Goal: Transaction & Acquisition: Obtain resource

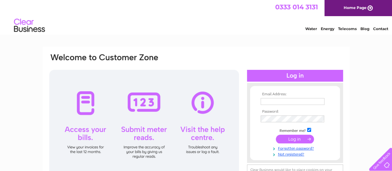
click at [275, 102] on input "text" at bounding box center [293, 101] width 64 height 7
type input "[EMAIL_ADDRESS][DOMAIN_NAME]"
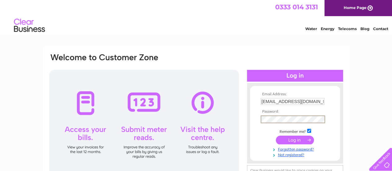
click at [276, 135] on input "submit" at bounding box center [295, 139] width 38 height 9
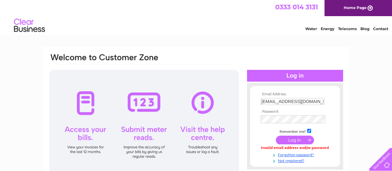
click at [299, 137] on input "submit" at bounding box center [295, 139] width 38 height 9
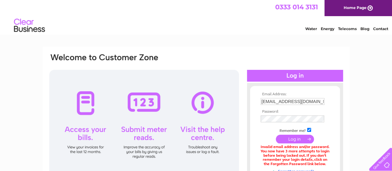
click at [300, 137] on input "submit" at bounding box center [295, 138] width 38 height 9
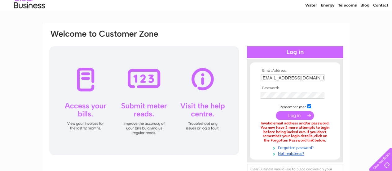
click at [294, 145] on link "Forgotten password?" at bounding box center [296, 147] width 70 height 6
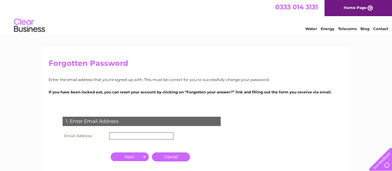
click at [150, 133] on input "text" at bounding box center [141, 135] width 64 height 7
type input "info@movebetterphysio.com"
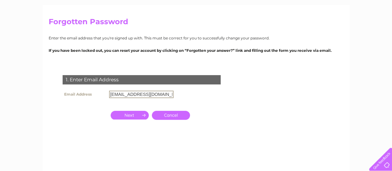
scroll to position [42, 0]
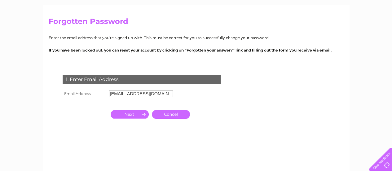
click at [137, 116] on input "button" at bounding box center [130, 114] width 38 height 9
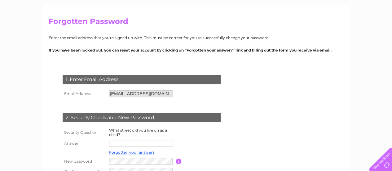
scroll to position [85, 0]
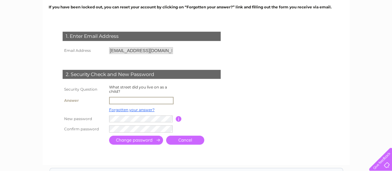
click at [155, 100] on input "text" at bounding box center [141, 100] width 64 height 7
type input "Pladda Drive"
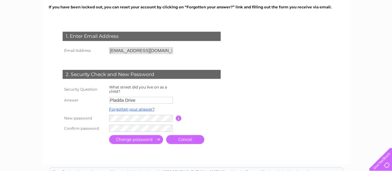
click at [141, 141] on input "submit" at bounding box center [136, 139] width 54 height 9
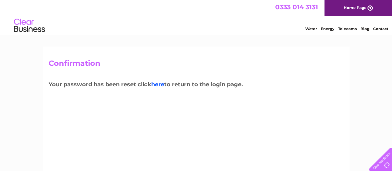
click at [161, 83] on link "here" at bounding box center [157, 84] width 13 height 7
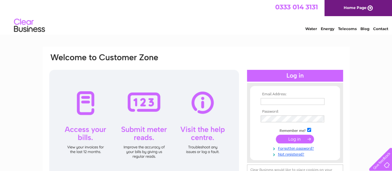
click at [265, 101] on input "text" at bounding box center [293, 101] width 64 height 7
type input "info@movebetterphysio.com"
click at [295, 139] on input "submit" at bounding box center [295, 138] width 38 height 9
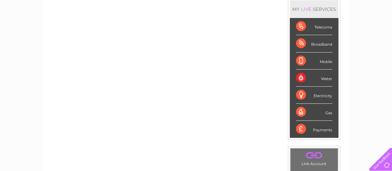
scroll to position [0, 0]
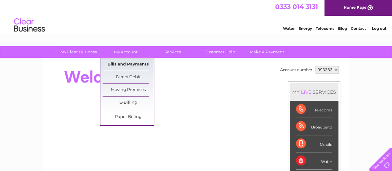
click at [123, 64] on link "Bills and Payments" at bounding box center [128, 64] width 51 height 12
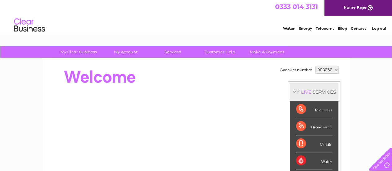
scroll to position [51, 0]
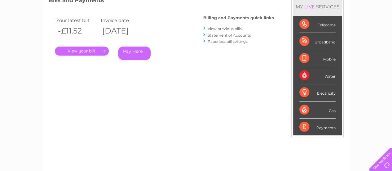
scroll to position [53, 0]
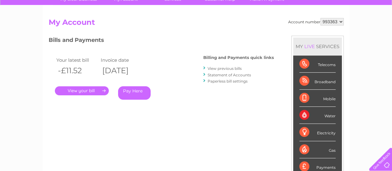
click at [92, 91] on link "." at bounding box center [82, 90] width 54 height 9
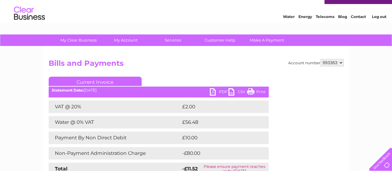
scroll to position [13, 0]
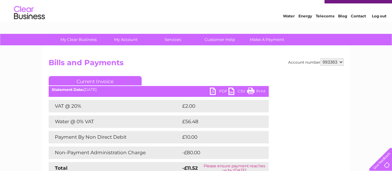
drag, startPoint x: 244, startPoint y: 130, endPoint x: 161, endPoint y: 93, distance: 91.0
click at [161, 93] on div "Current Invoice PDF CSV Print Statement Date: 02/10/2025" at bounding box center [159, 130] width 220 height 109
drag, startPoint x: 192, startPoint y: 30, endPoint x: 173, endPoint y: 63, distance: 38.3
click at [173, 24] on html "0333 014 3131 Home Page Water Energy Telecoms Blog Contact Log out" at bounding box center [196, 5] width 392 height 36
click at [173, 63] on h2 "Bills and Payments" at bounding box center [196, 64] width 295 height 12
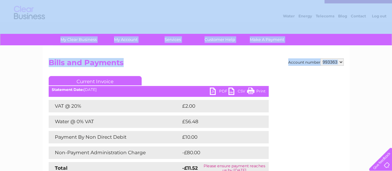
drag, startPoint x: 173, startPoint y: 63, endPoint x: 178, endPoint y: 9, distance: 54.8
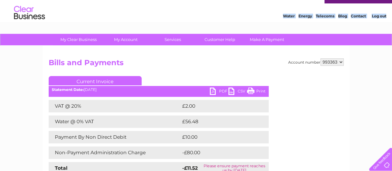
drag, startPoint x: 178, startPoint y: 9, endPoint x: 174, endPoint y: 58, distance: 49.8
click at [174, 24] on html "0333 014 3131 Home Page Water Energy Telecoms Blog Contact Log out" at bounding box center [196, 5] width 392 height 36
click at [174, 58] on h2 "Bills and Payments" at bounding box center [196, 64] width 295 height 12
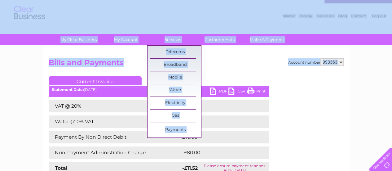
drag, startPoint x: 174, startPoint y: 45, endPoint x: 168, endPoint y: 20, distance: 25.8
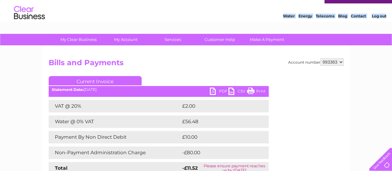
click at [174, 23] on div "Water Energy Telecoms Blog Contact Log out" at bounding box center [196, 13] width 392 height 20
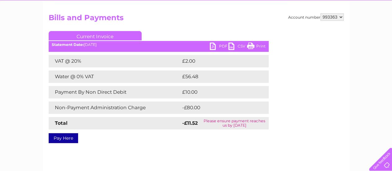
click at [187, 83] on div "VAT @ 20% £2.00 Water @ 0% VAT £56.48 Payment By Non Direct Debit £10.00 Non-Pa…" at bounding box center [159, 92] width 220 height 74
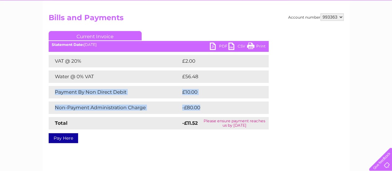
drag, startPoint x: 171, startPoint y: 105, endPoint x: 79, endPoint y: 117, distance: 92.8
click at [79, 117] on div "VAT @ 20% £2.00 Water @ 0% VAT £56.48 Payment By Non Direct Debit £10.00 Non-Pa…" at bounding box center [159, 92] width 220 height 74
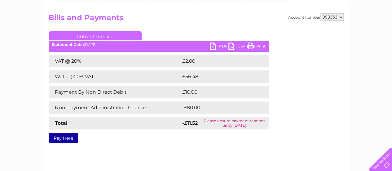
click at [187, 129] on div "Pay Here" at bounding box center [159, 134] width 220 height 11
drag, startPoint x: 187, startPoint y: 129, endPoint x: 155, endPoint y: 161, distance: 45.4
click at [155, 161] on div "Account number 993363 Bills and Payments Current Invoice PDF CSV Print VAT @ 20%" at bounding box center [196, 88] width 307 height 174
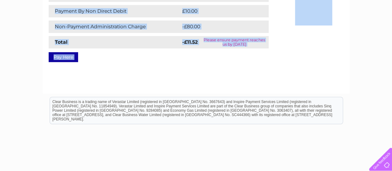
scroll to position [172, 0]
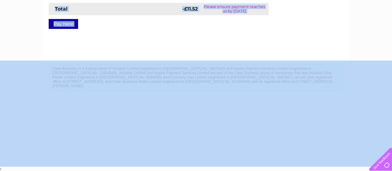
drag, startPoint x: 155, startPoint y: 161, endPoint x: 152, endPoint y: 184, distance: 23.7
click at [152, 170] on html "My Clear Business Login Details My Details My Preferences Link Account My Accou…" at bounding box center [196, -1] width 392 height 343
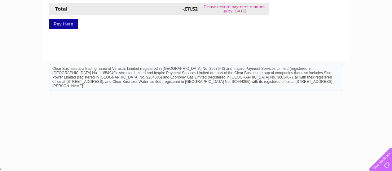
drag, startPoint x: 159, startPoint y: 86, endPoint x: 151, endPoint y: 144, distance: 58.3
click at [151, 100] on html "Clear Business is a trading name of Verastar Limited (registered in [GEOGRAPHIC…" at bounding box center [196, 80] width 392 height 40
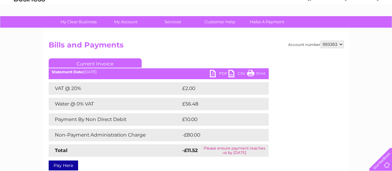
scroll to position [30, 0]
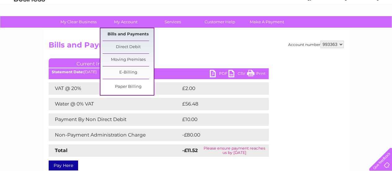
click at [123, 37] on link "Bills and Payments" at bounding box center [128, 34] width 51 height 12
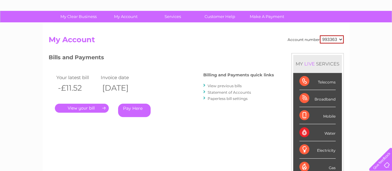
scroll to position [36, 0]
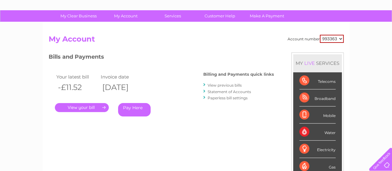
click at [235, 85] on link "View previous bills" at bounding box center [225, 85] width 34 height 5
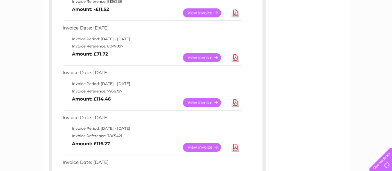
scroll to position [137, 0]
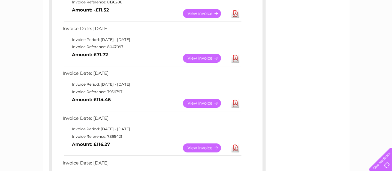
click at [209, 102] on link "View" at bounding box center [206, 103] width 46 height 9
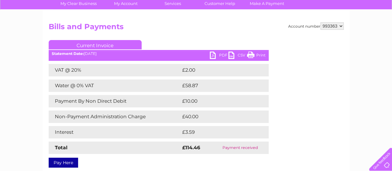
scroll to position [46, 0]
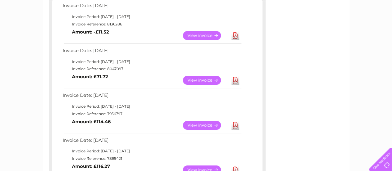
scroll to position [115, 0]
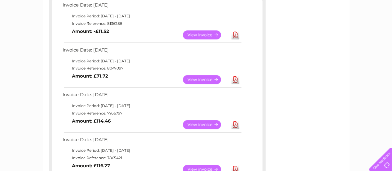
click at [202, 79] on link "View" at bounding box center [206, 79] width 46 height 9
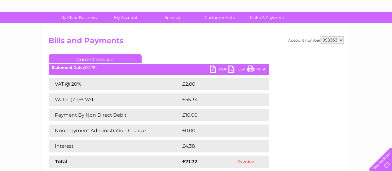
scroll to position [35, 0]
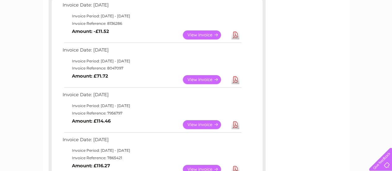
scroll to position [97, 0]
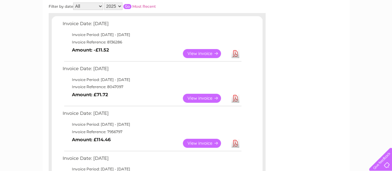
click at [193, 53] on link "View" at bounding box center [206, 53] width 46 height 9
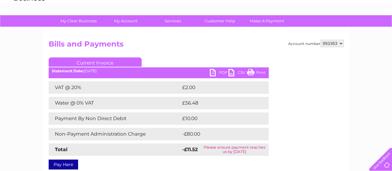
scroll to position [32, 0]
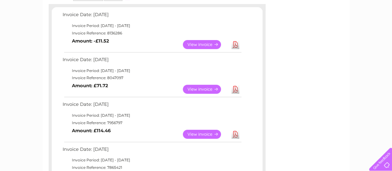
scroll to position [106, 0]
click at [196, 89] on link "View" at bounding box center [206, 88] width 46 height 9
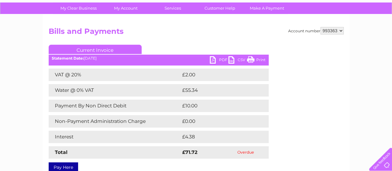
scroll to position [44, 0]
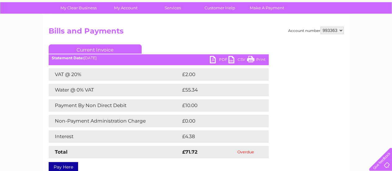
click at [212, 62] on link "PDF" at bounding box center [219, 60] width 19 height 9
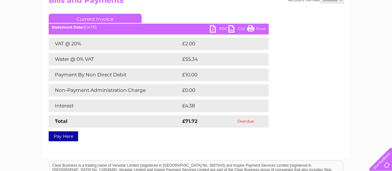
scroll to position [68, 0]
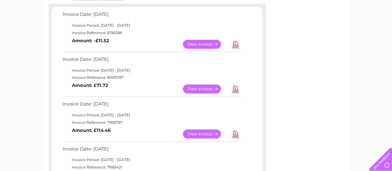
click at [235, 44] on link "Download" at bounding box center [235, 44] width 8 height 9
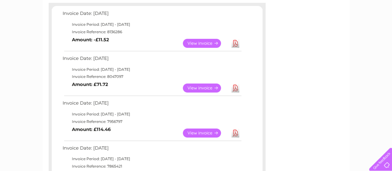
scroll to position [107, 0]
click at [210, 89] on link "View" at bounding box center [206, 87] width 46 height 9
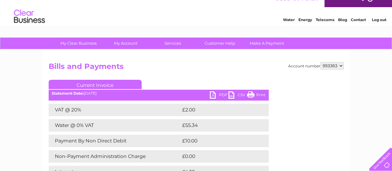
scroll to position [8, 0]
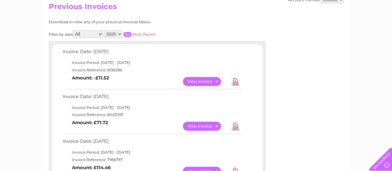
scroll to position [98, 0]
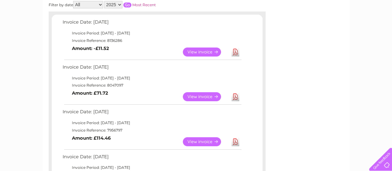
click at [234, 143] on link "Download" at bounding box center [235, 141] width 8 height 9
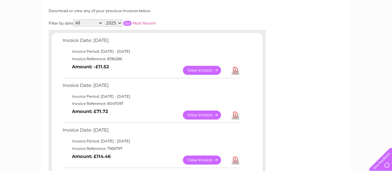
scroll to position [80, 0]
click at [236, 113] on link "Download" at bounding box center [235, 114] width 8 height 9
click at [199, 112] on link "View" at bounding box center [206, 114] width 46 height 9
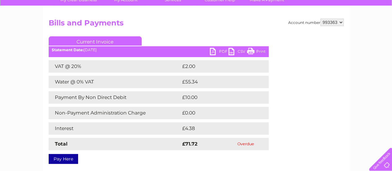
scroll to position [52, 0]
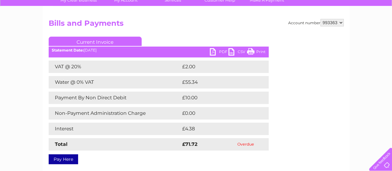
drag, startPoint x: 255, startPoint y: 51, endPoint x: 310, endPoint y: 152, distance: 114.7
click at [255, 51] on link "Print" at bounding box center [256, 52] width 19 height 9
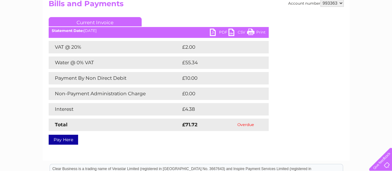
scroll to position [72, 0]
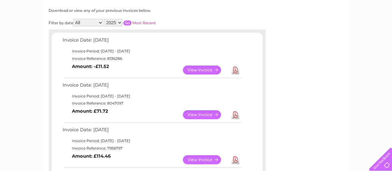
click at [234, 115] on link "Download" at bounding box center [235, 114] width 8 height 9
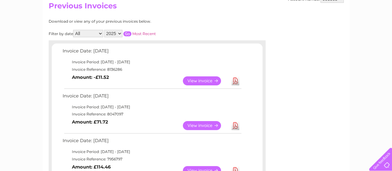
scroll to position [69, 0]
click at [234, 80] on link "Download" at bounding box center [235, 81] width 8 height 9
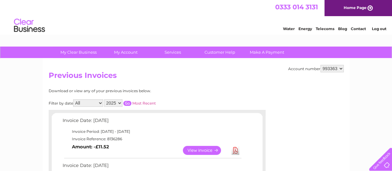
scroll to position [0, 0]
